Goal: Find specific page/section: Find specific page/section

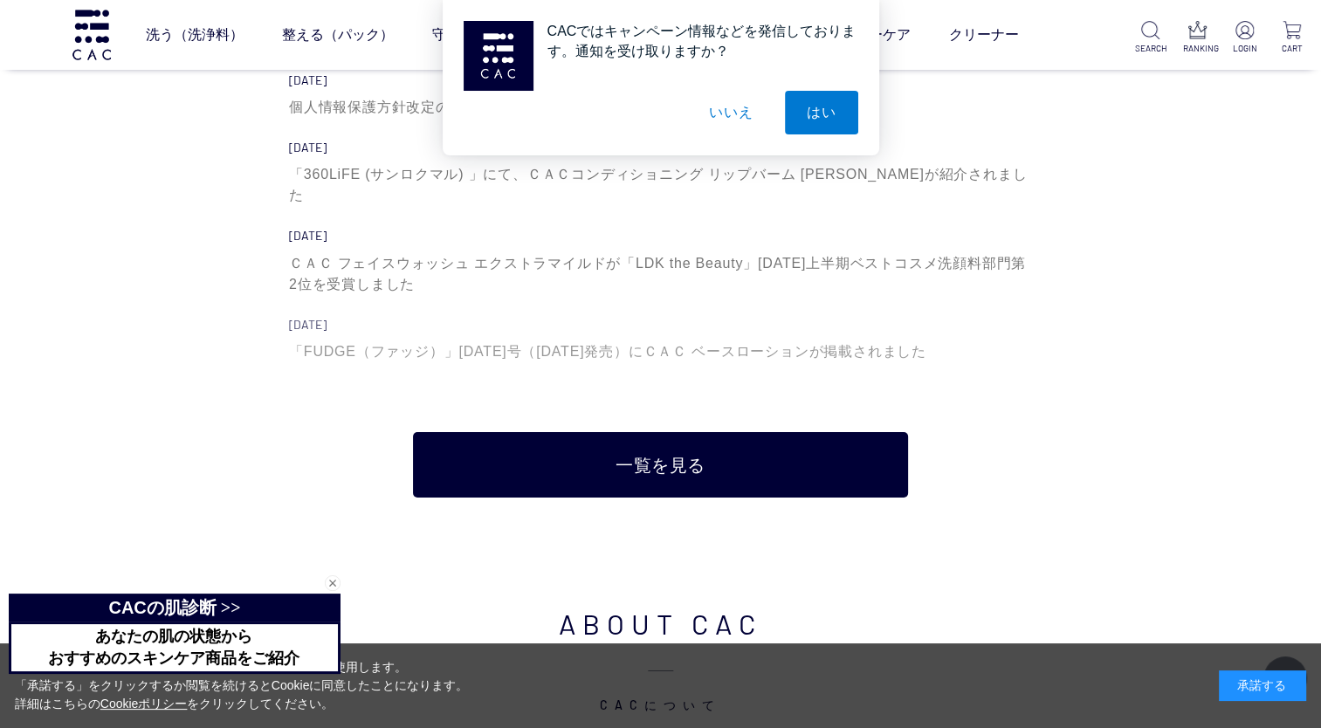
scroll to position [6026, 0]
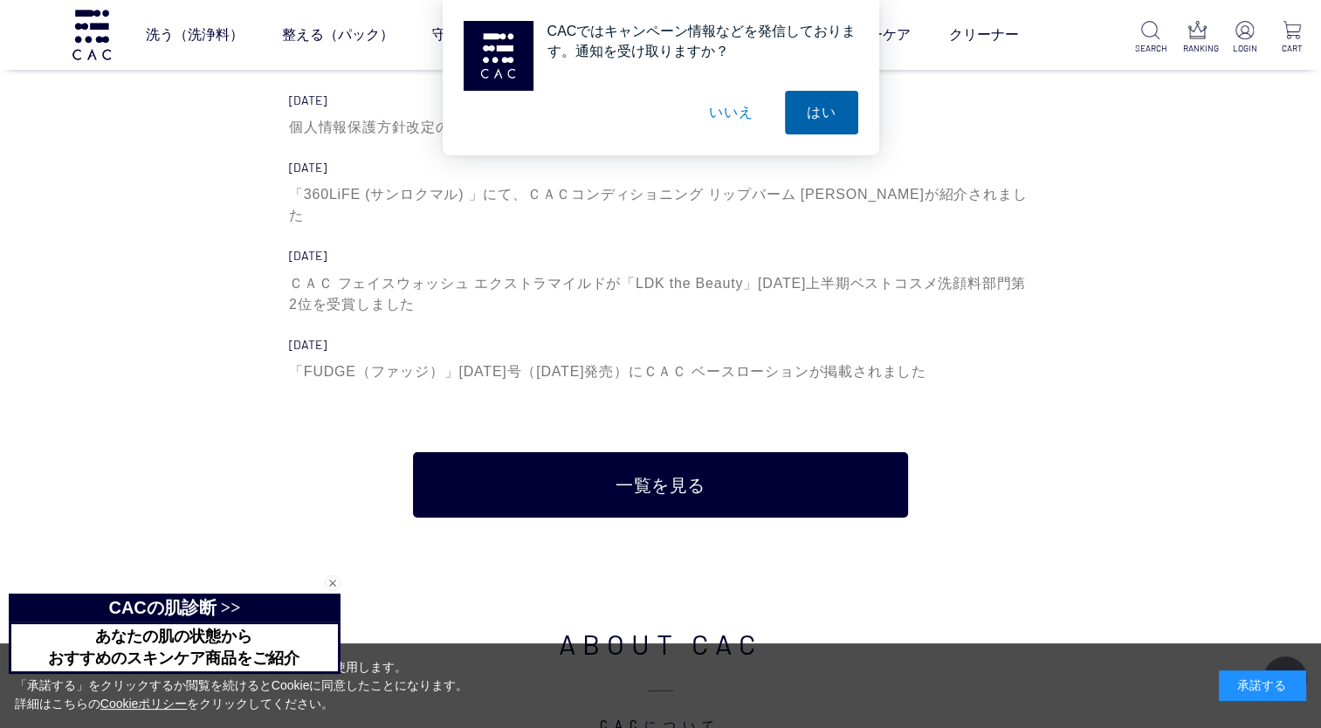
click at [804, 121] on button "はい" at bounding box center [821, 113] width 73 height 44
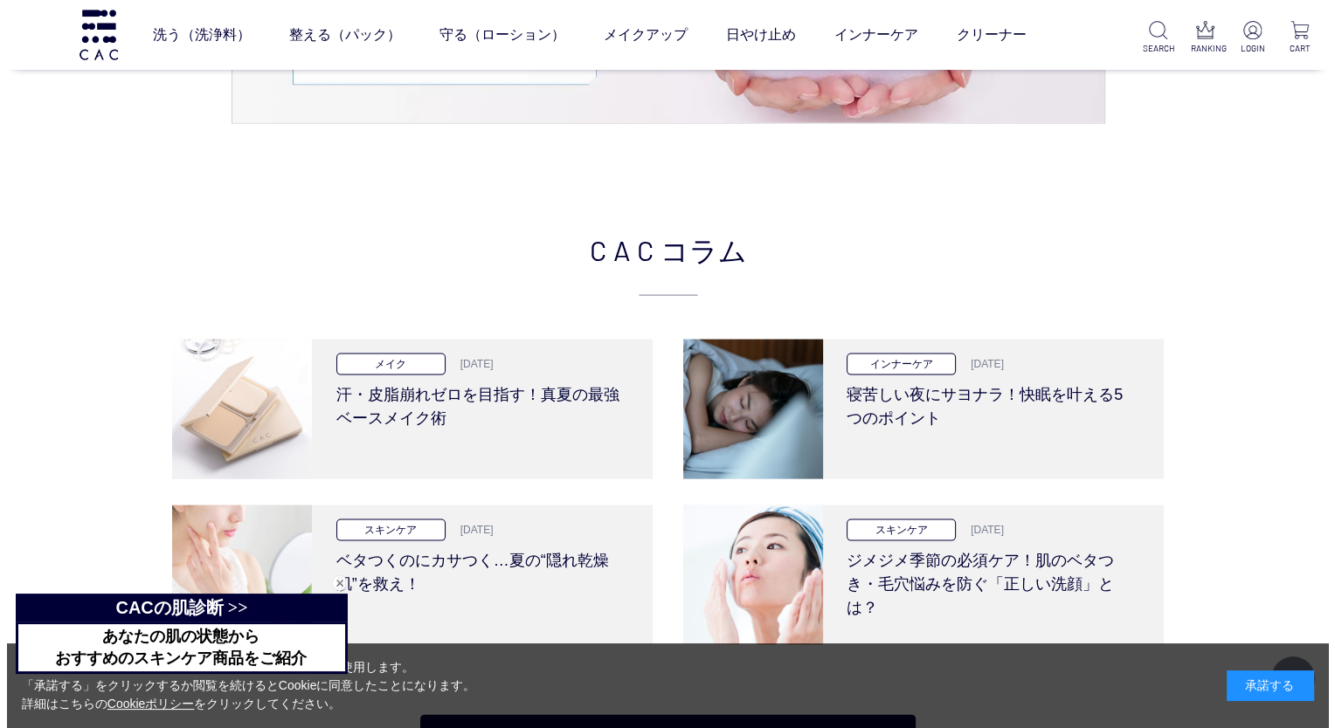
scroll to position [3494, 0]
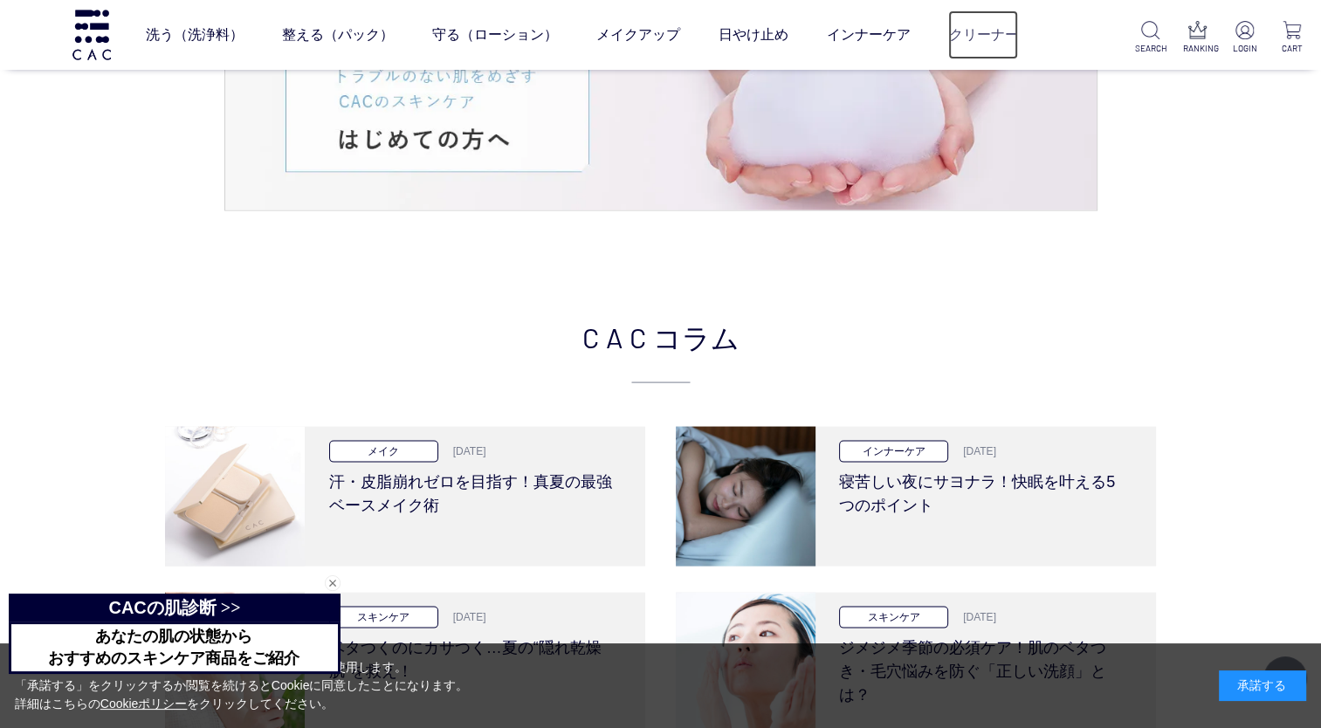
click at [996, 37] on link "クリーナー" at bounding box center [984, 34] width 70 height 49
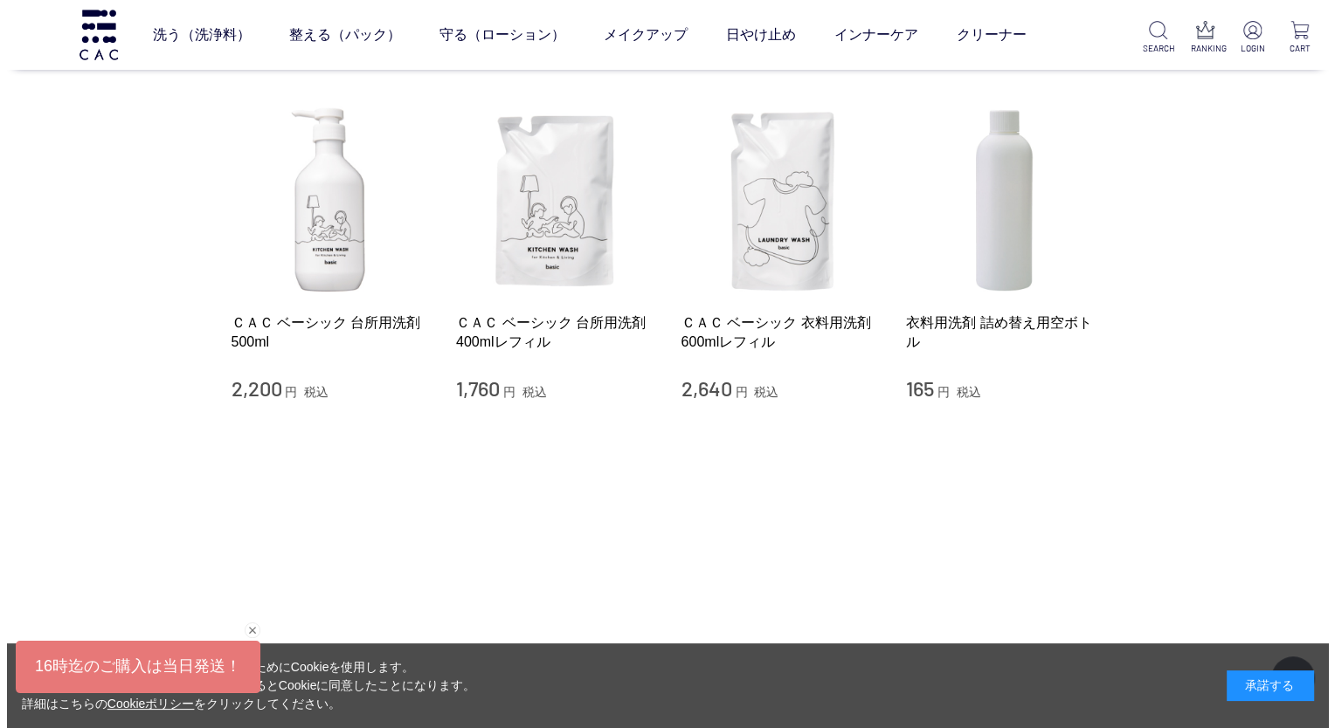
scroll to position [87, 0]
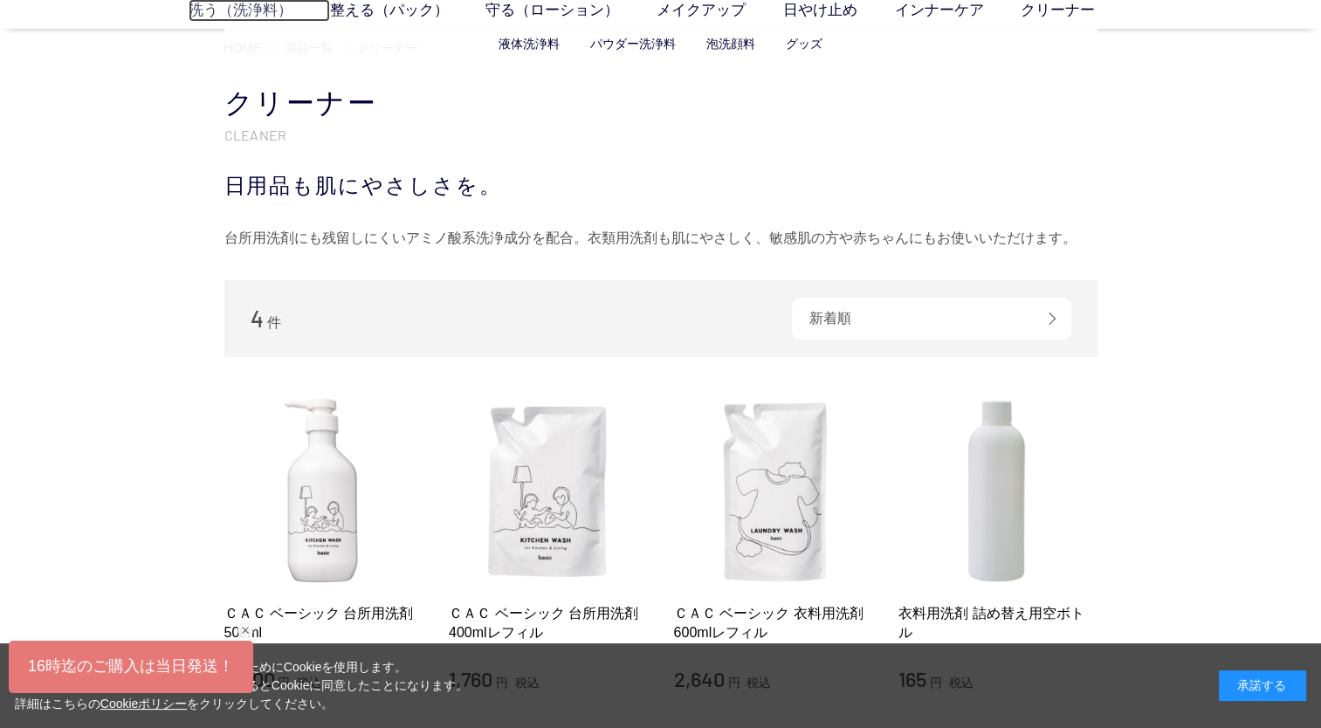
click at [258, 10] on link "洗う（洗浄料）" at bounding box center [259, 10] width 141 height 23
